Goal: Task Accomplishment & Management: Complete application form

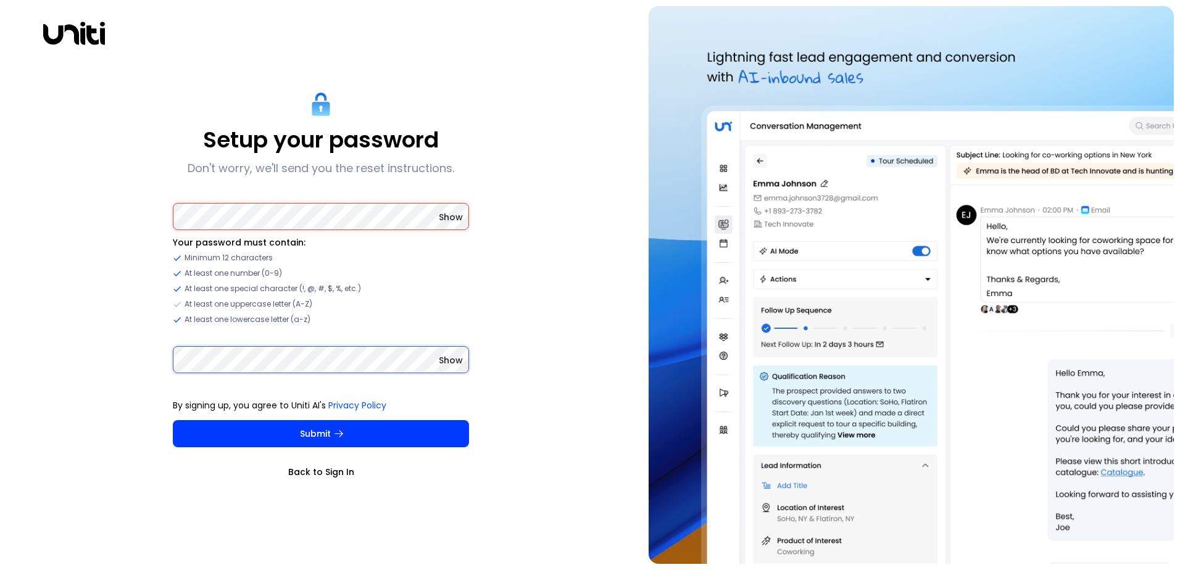
click at [173, 420] on button "Submit" at bounding box center [321, 433] width 296 height 27
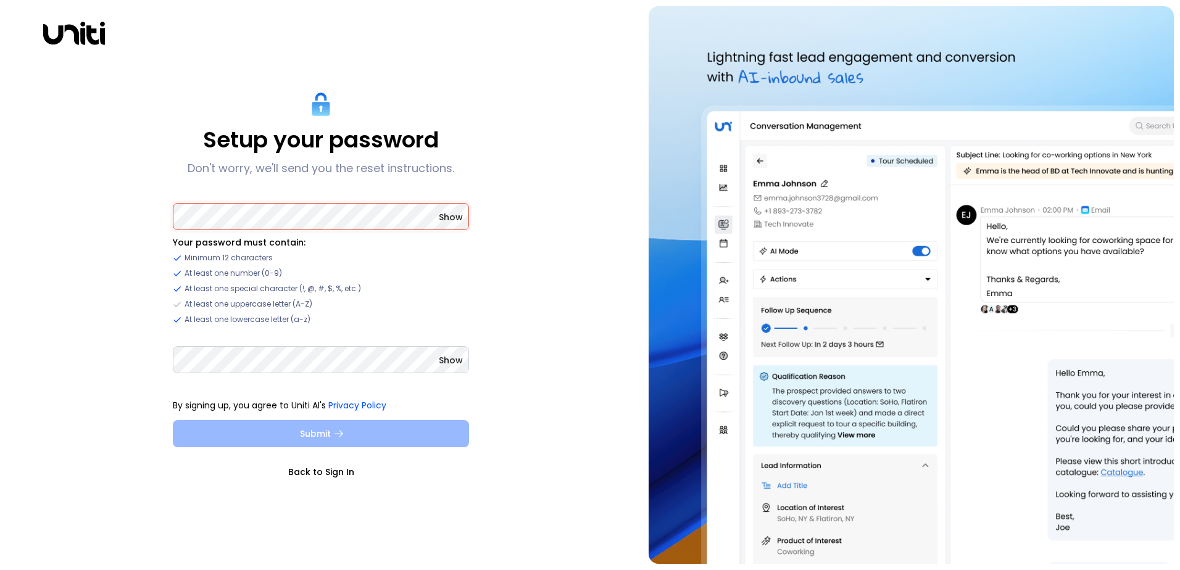
click at [305, 442] on button "Submit" at bounding box center [321, 433] width 296 height 27
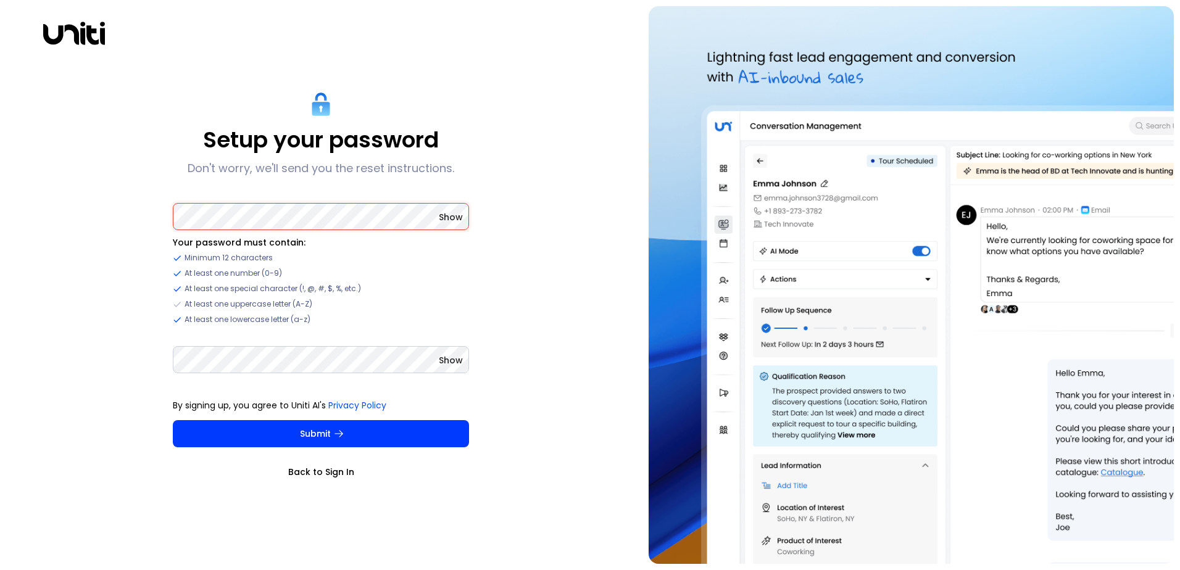
click at [444, 220] on span "Show" at bounding box center [451, 217] width 24 height 12
click at [446, 363] on span "Show" at bounding box center [451, 360] width 24 height 12
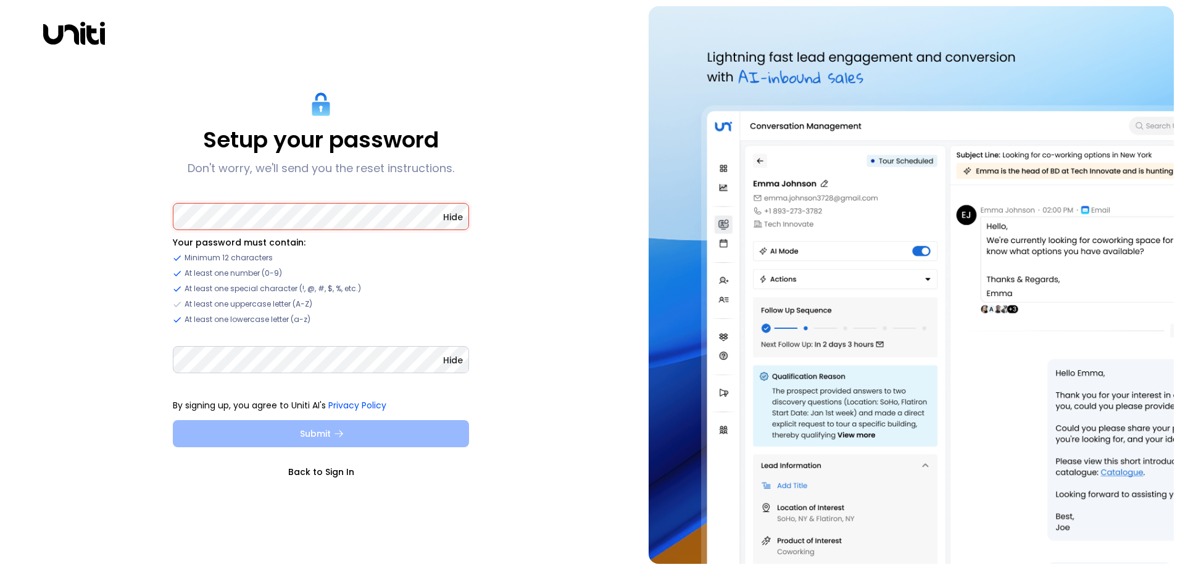
click at [357, 422] on button "Submit" at bounding box center [321, 433] width 296 height 27
click at [256, 434] on button "Submit" at bounding box center [321, 433] width 296 height 27
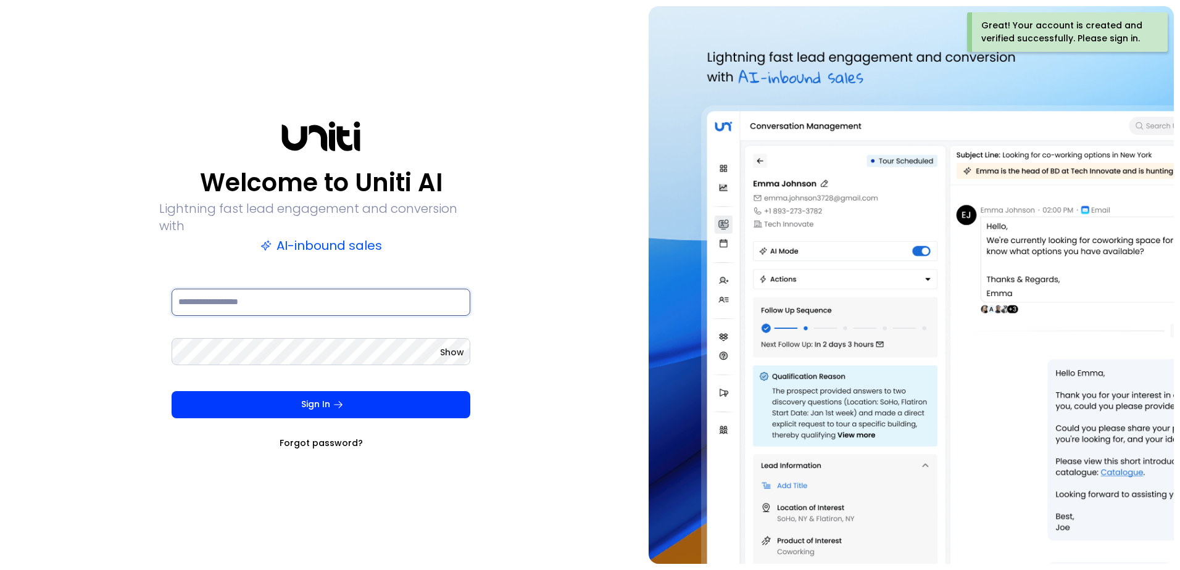
click at [274, 296] on input at bounding box center [321, 302] width 299 height 27
type input "**********"
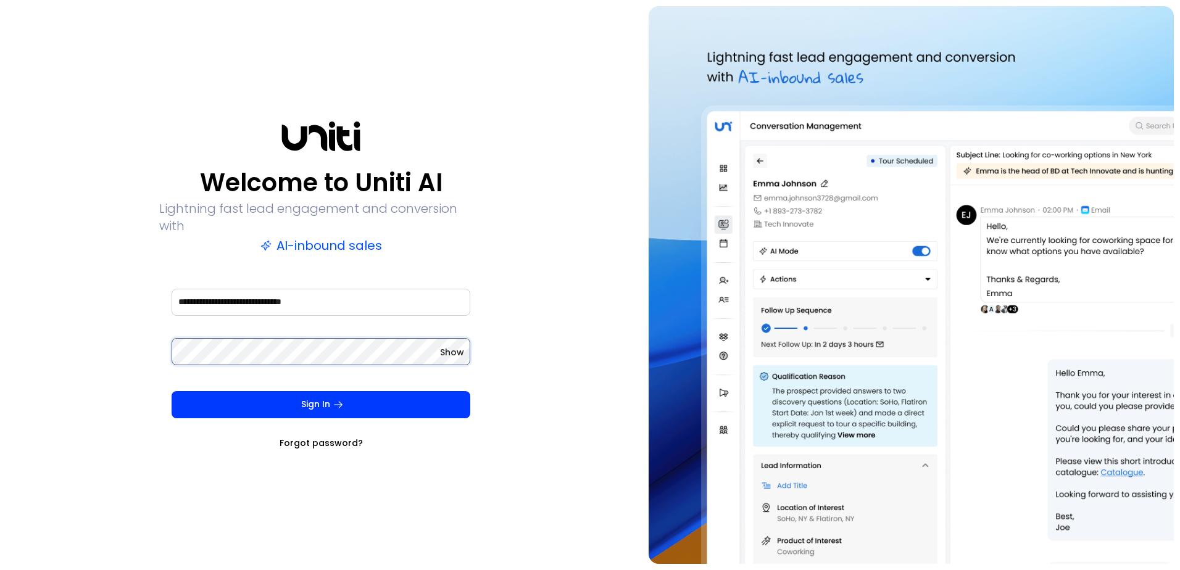
click at [172, 391] on button "Sign In" at bounding box center [321, 404] width 299 height 27
